Goal: Information Seeking & Learning: Understand process/instructions

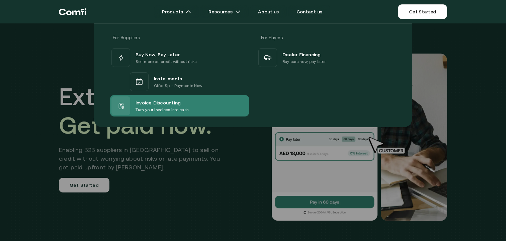
click at [160, 101] on span "Invoice Discounting" at bounding box center [158, 102] width 45 height 8
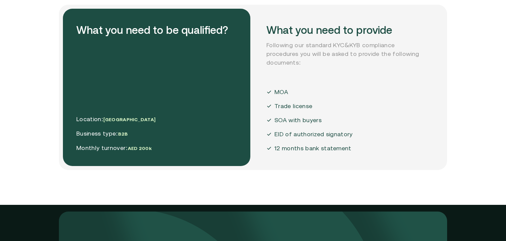
scroll to position [1601, 0]
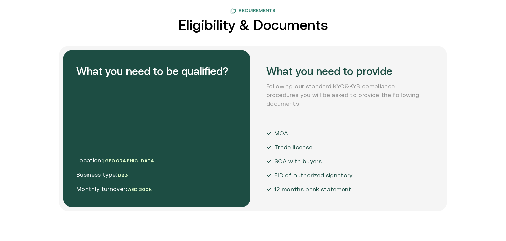
click at [105, 165] on div "Location: UAE Business type: B2B Monthly turnover: AED 200k" at bounding box center [115, 175] width 79 height 38
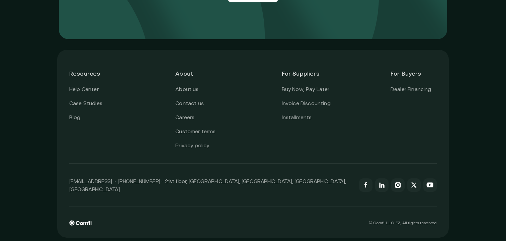
scroll to position [1949, 0]
click at [300, 91] on link "Buy Now, Pay Later" at bounding box center [306, 90] width 48 height 9
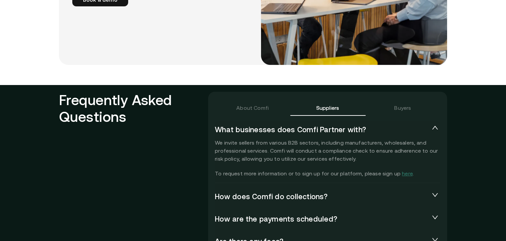
scroll to position [1517, 0]
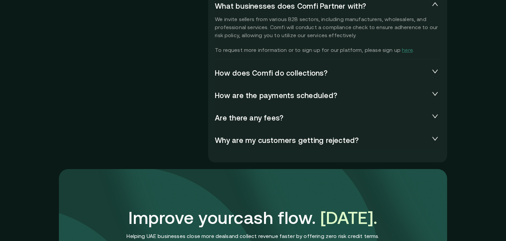
click at [326, 73] on span "How does Comfi do collections?" at bounding box center [322, 73] width 215 height 9
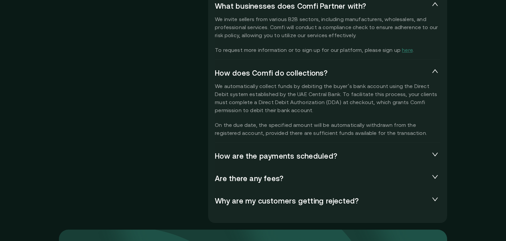
scroll to position [1476, 0]
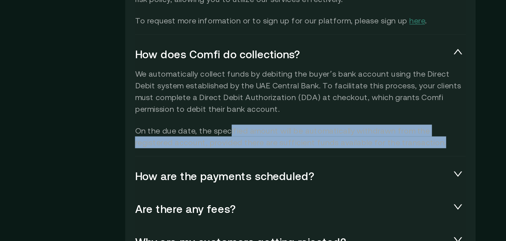
drag, startPoint x: 156, startPoint y: 87, endPoint x: 270, endPoint y: 92, distance: 114.7
click at [270, 123] on p "We automatically collect funds by debiting the buyer’s bank account using the D…" at bounding box center [328, 150] width 226 height 55
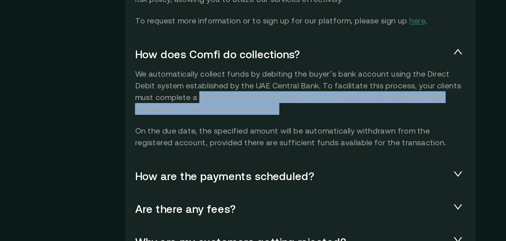
drag, startPoint x: 121, startPoint y: 64, endPoint x: 156, endPoint y: 68, distance: 35.1
click at [215, 123] on p "We automatically collect funds by debiting the buyer’s bank account using the D…" at bounding box center [328, 150] width 226 height 55
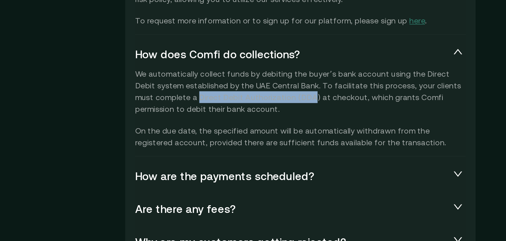
drag, startPoint x: 120, startPoint y: 64, endPoint x: 198, endPoint y: 64, distance: 77.7
click at [215, 123] on p "We automatically collect funds by debiting the buyer’s bank account using the D…" at bounding box center [328, 150] width 226 height 55
copy p "Direct Debit Authorization (DDA"
